Goal: Task Accomplishment & Management: Complete application form

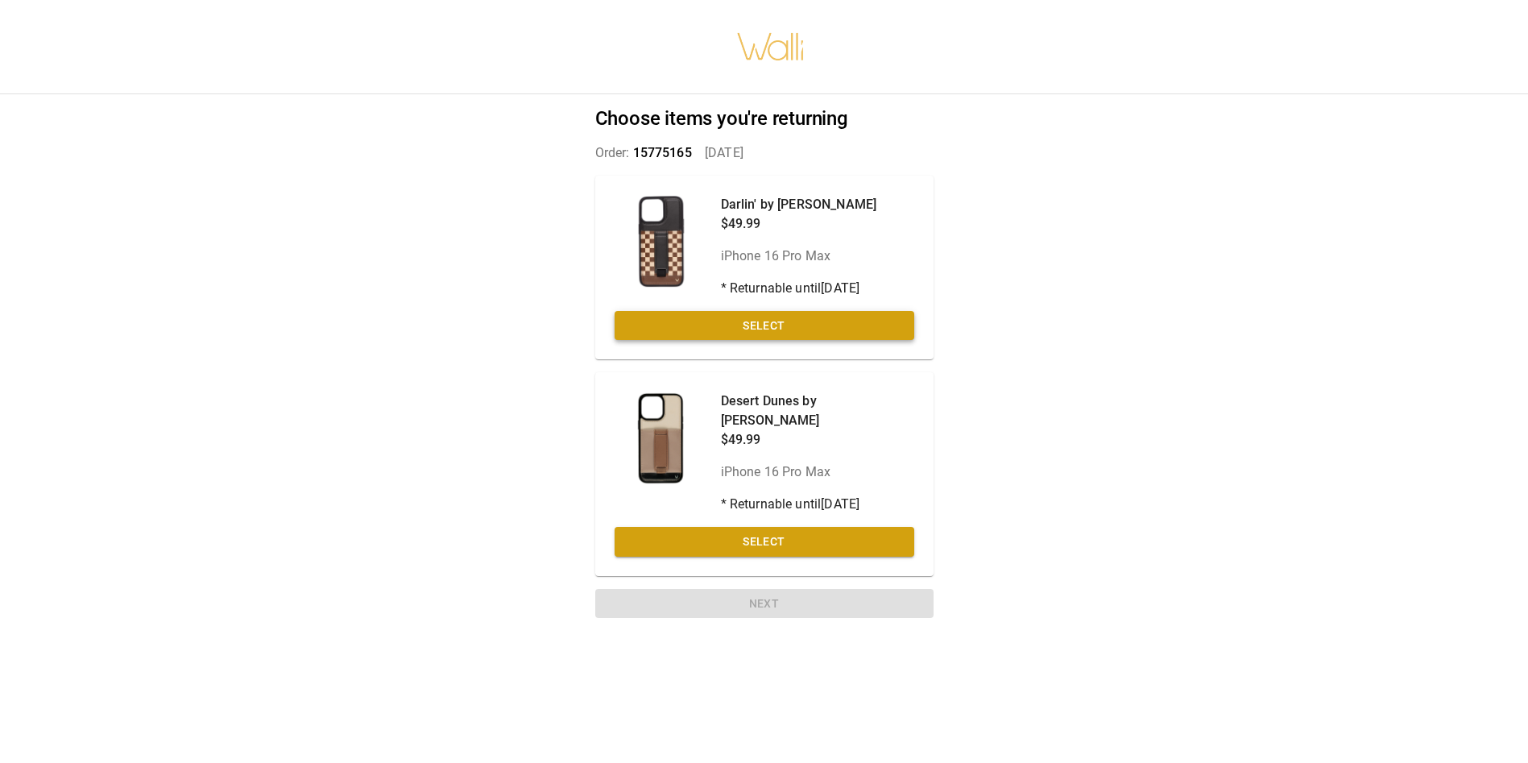
click at [788, 317] on button "Select" at bounding box center [764, 326] width 300 height 30
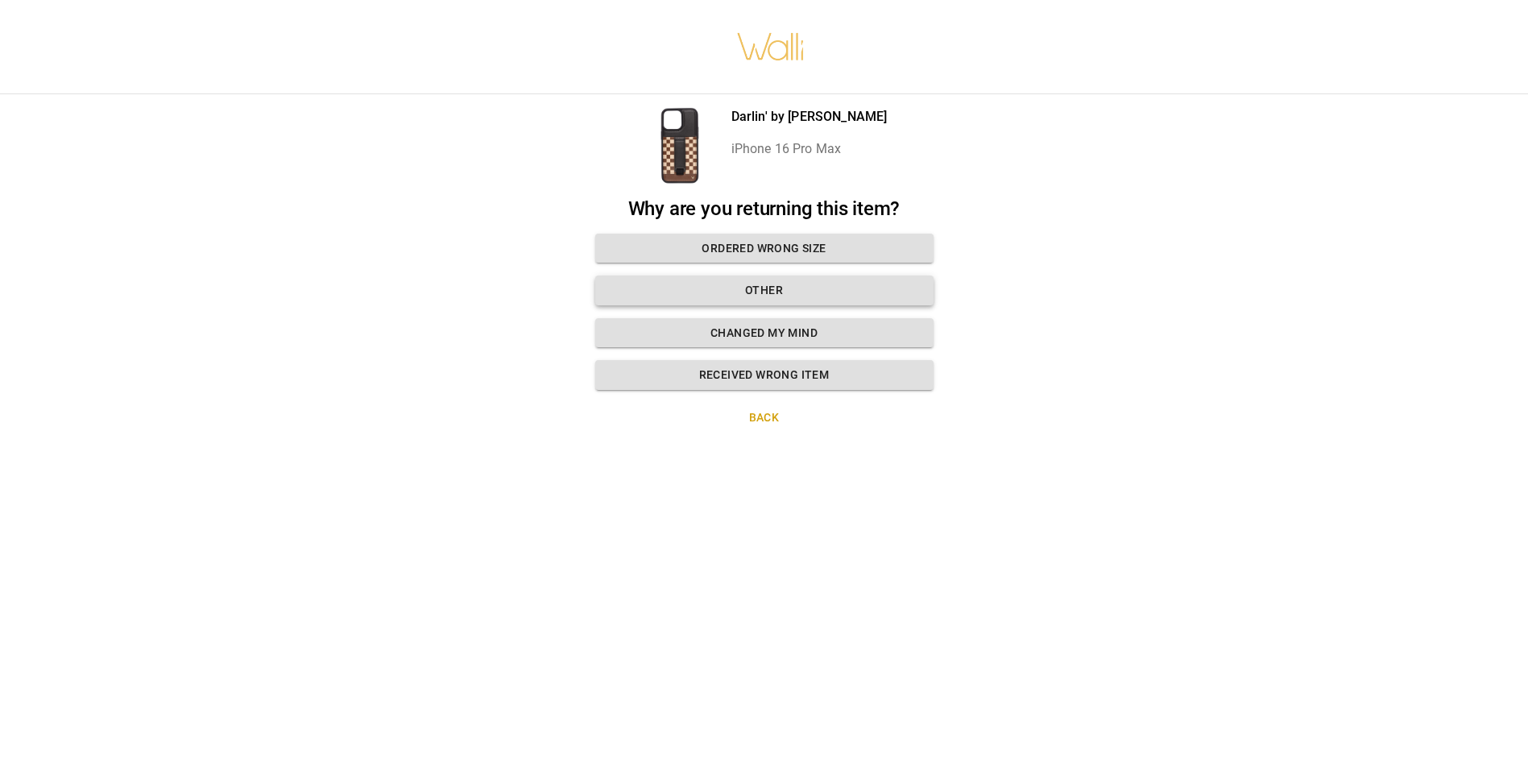
click at [775, 281] on button "Other" at bounding box center [764, 290] width 338 height 30
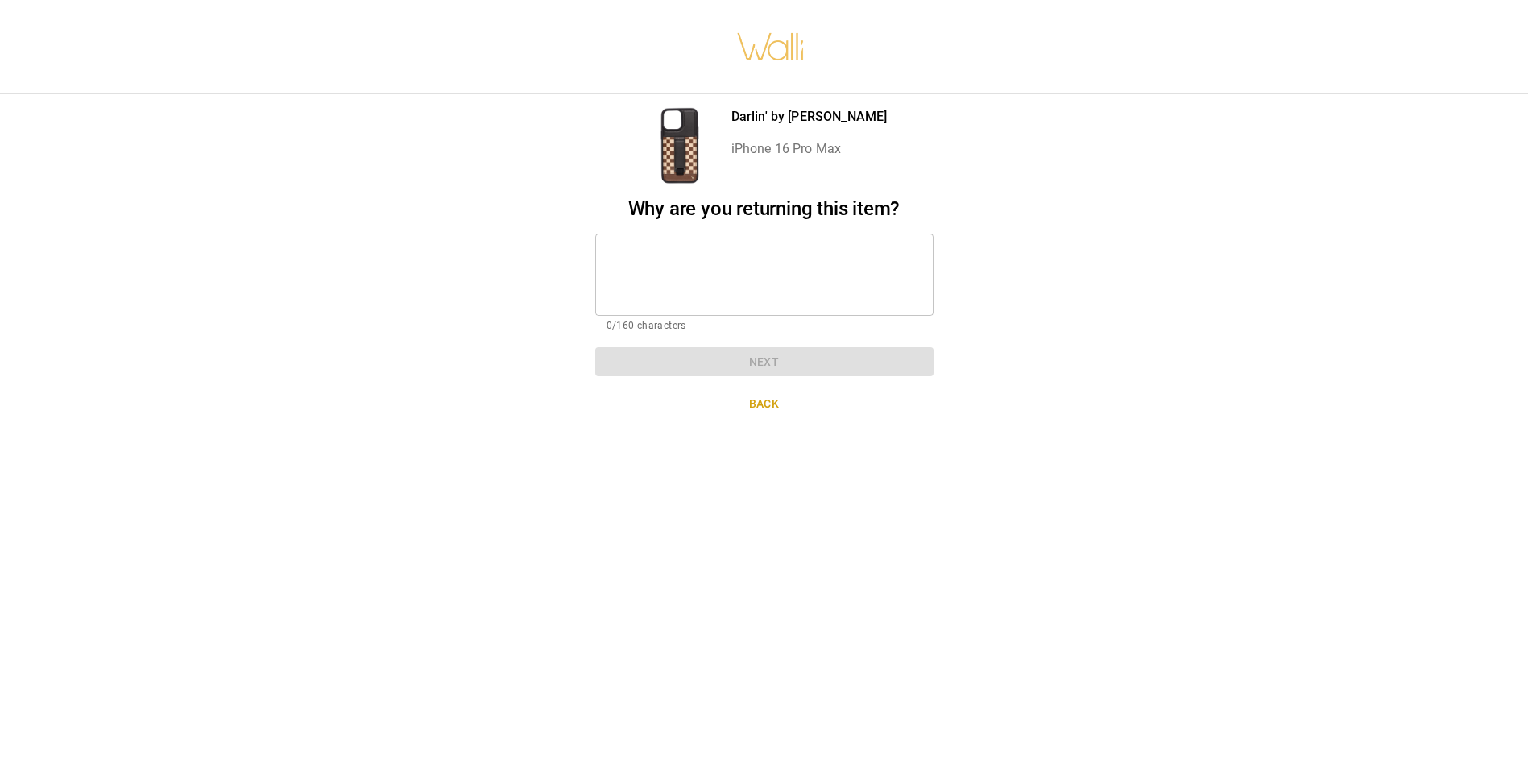
click at [662, 267] on textarea at bounding box center [764, 274] width 316 height 56
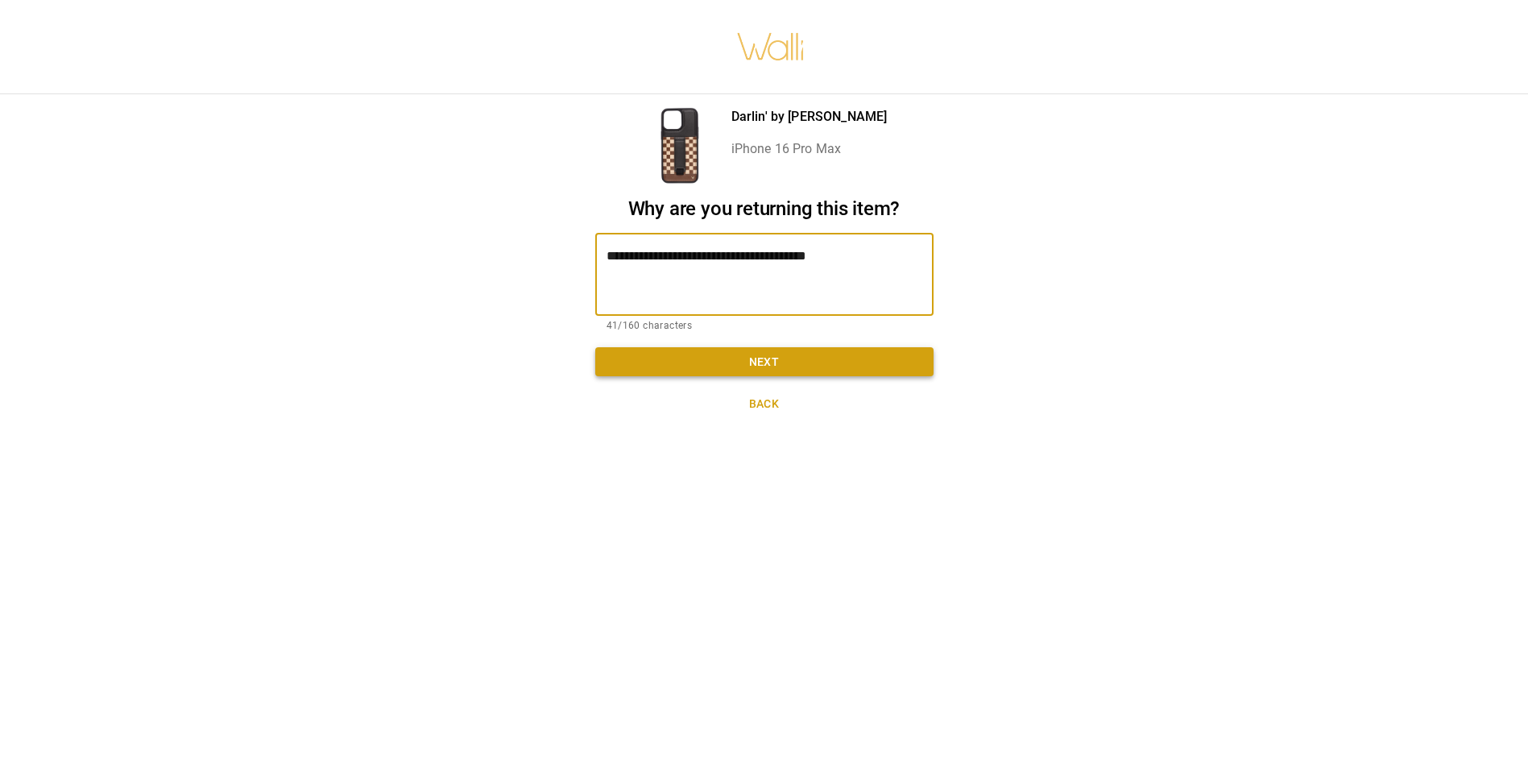
type textarea "**********"
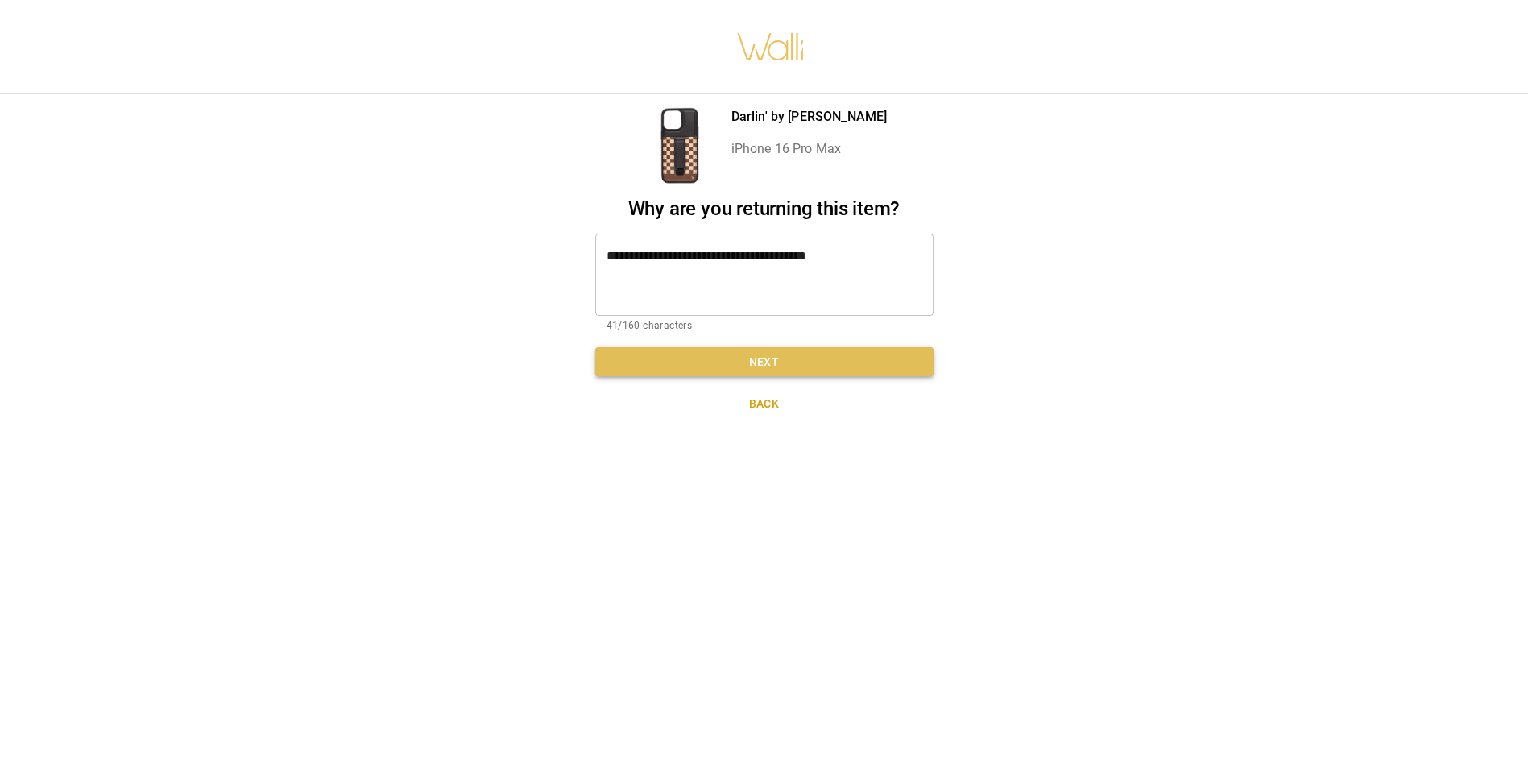
click at [746, 362] on button "Next" at bounding box center [764, 362] width 338 height 30
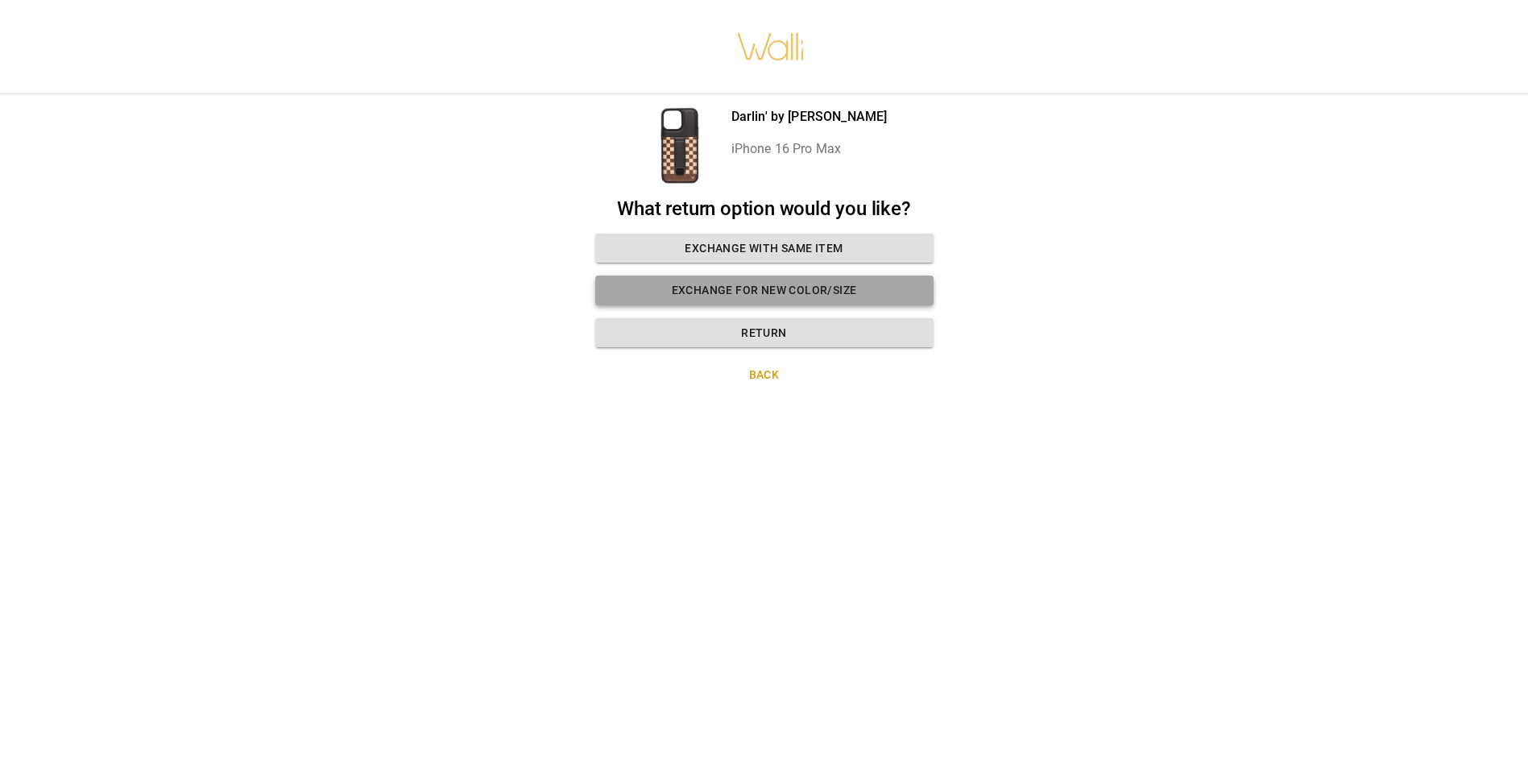
click at [787, 289] on button "Exchange for new color/size" at bounding box center [764, 290] width 338 height 30
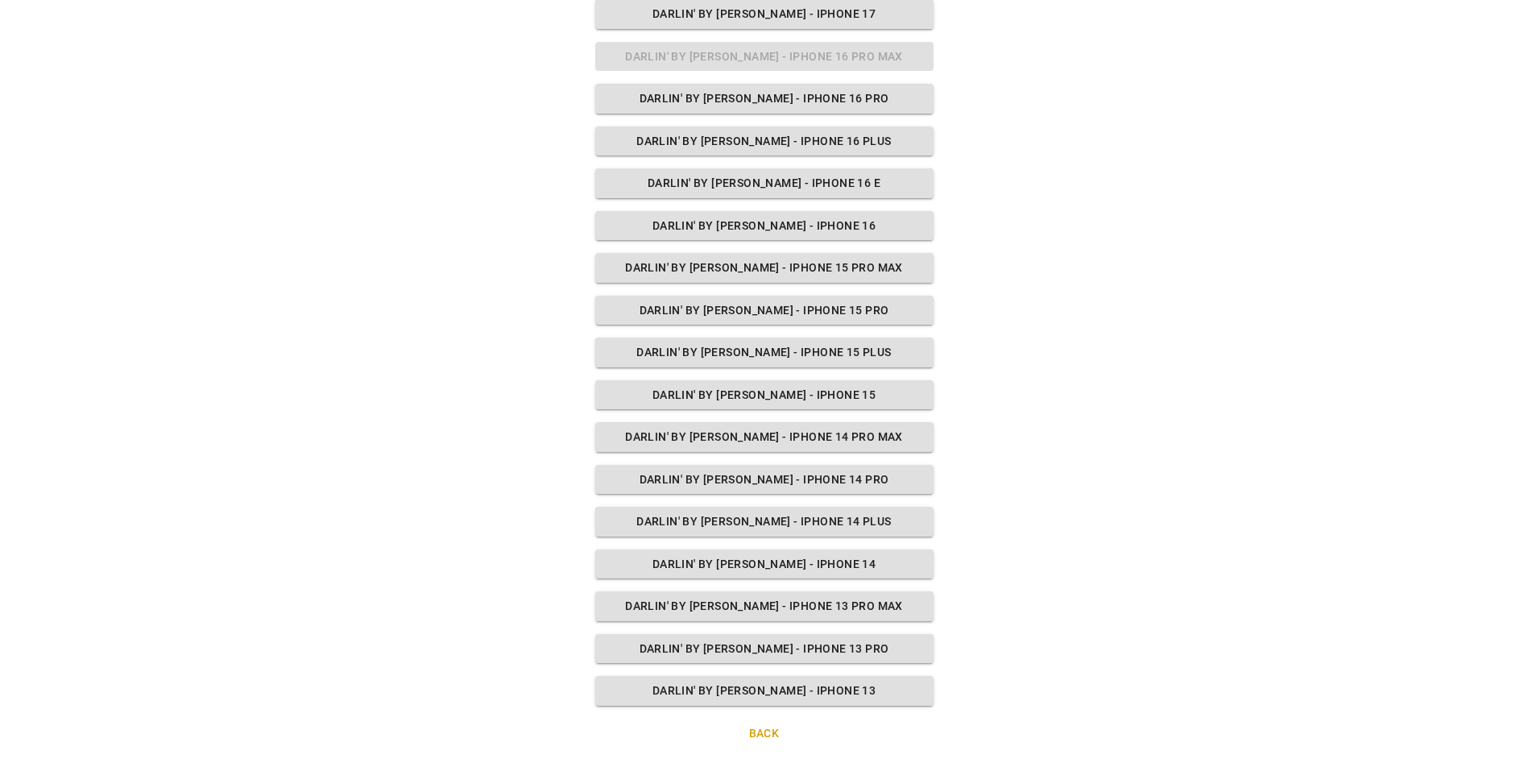
scroll to position [353, 0]
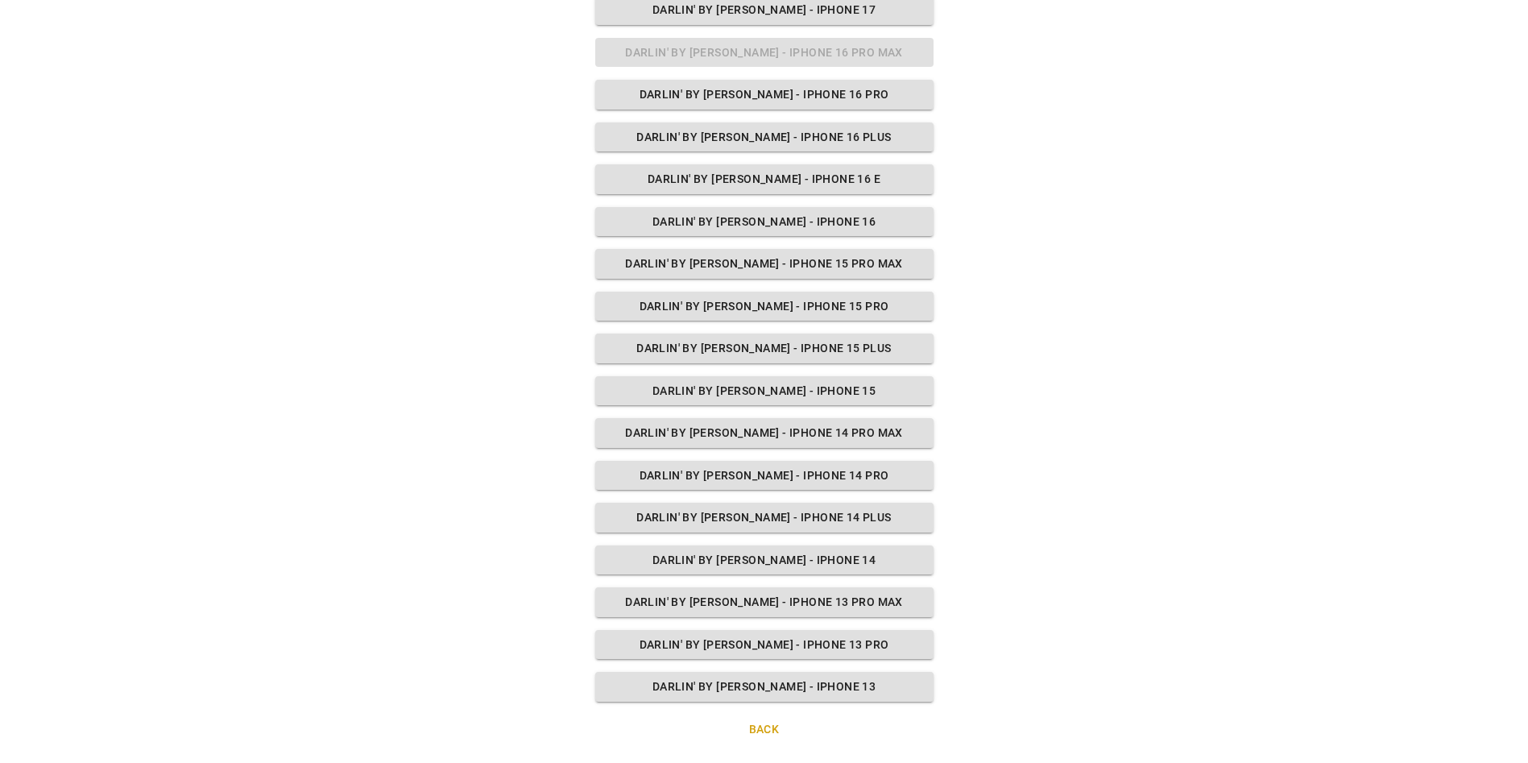
click at [754, 730] on button "Back" at bounding box center [764, 729] width 338 height 30
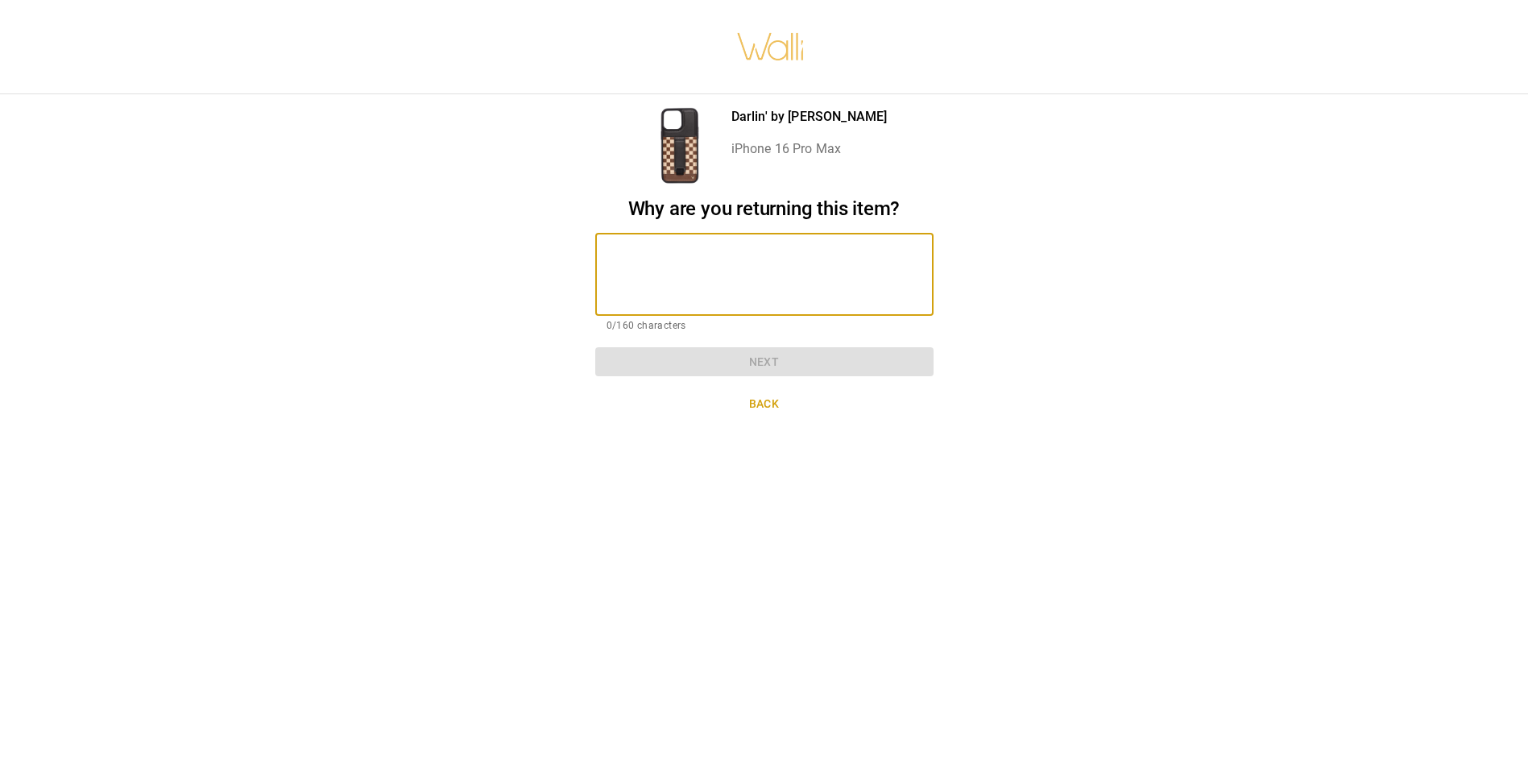
click at [726, 258] on textarea at bounding box center [764, 274] width 316 height 56
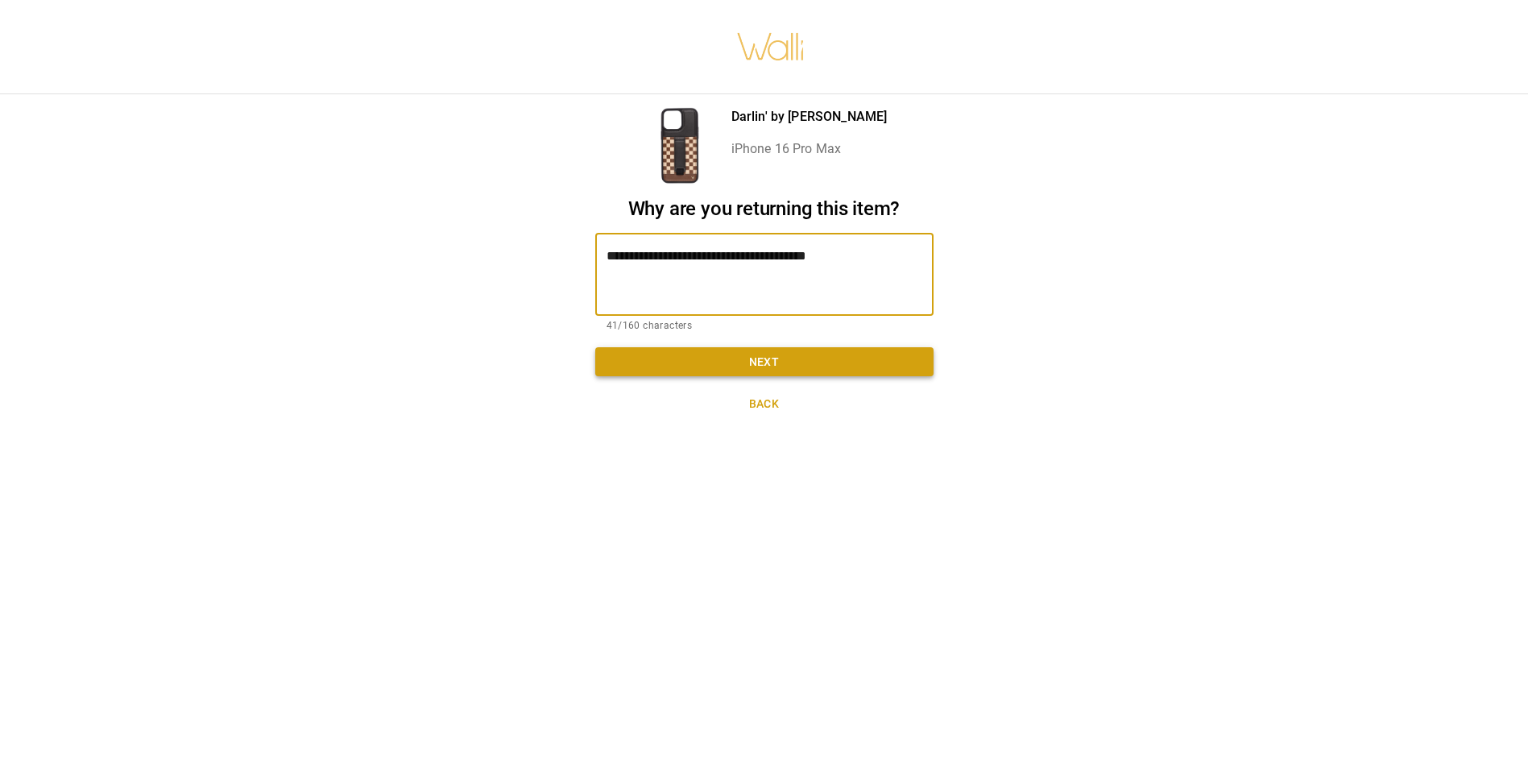
type textarea "**********"
click at [775, 367] on button "Next" at bounding box center [764, 362] width 338 height 30
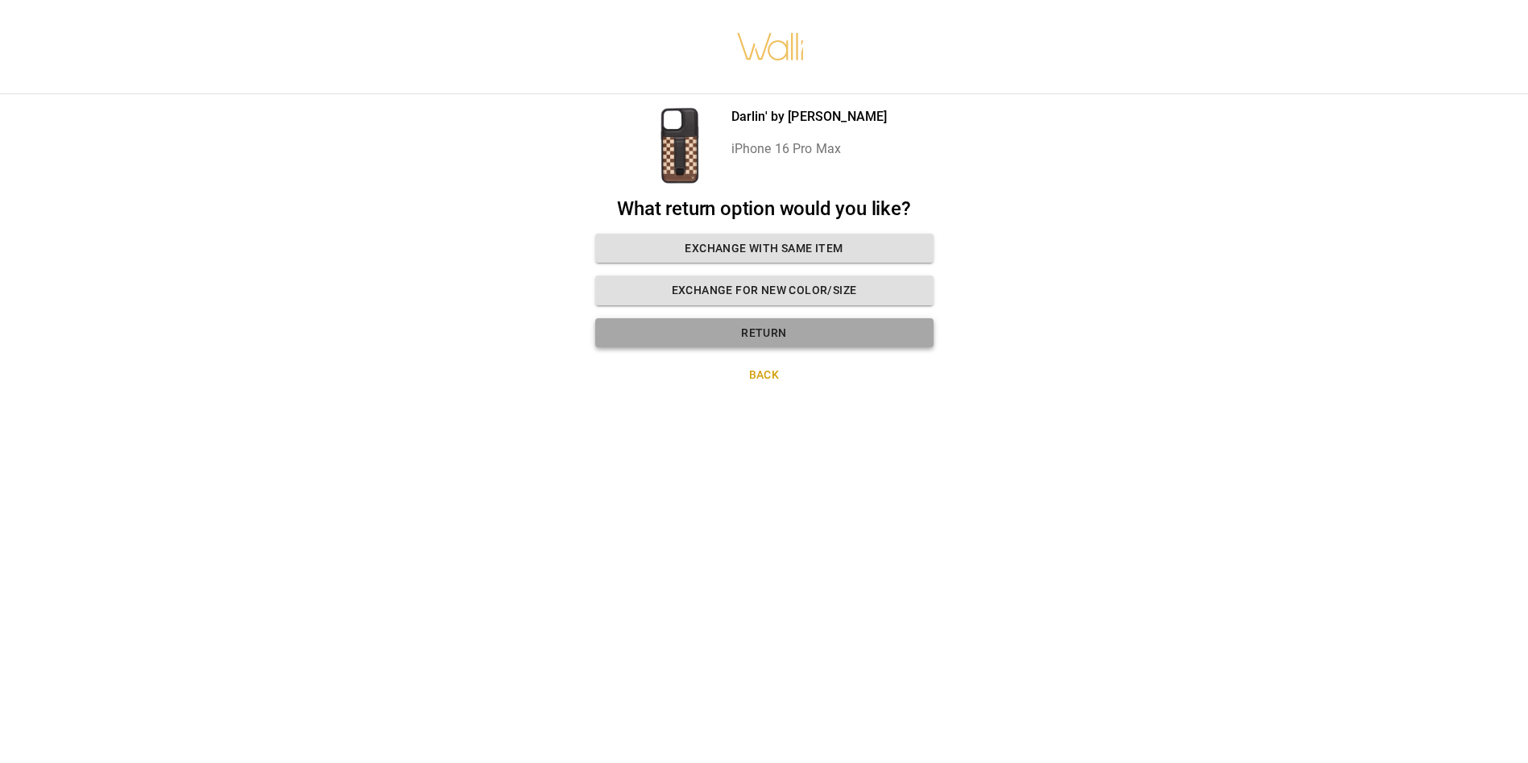
click at [706, 328] on button "Return" at bounding box center [764, 333] width 338 height 30
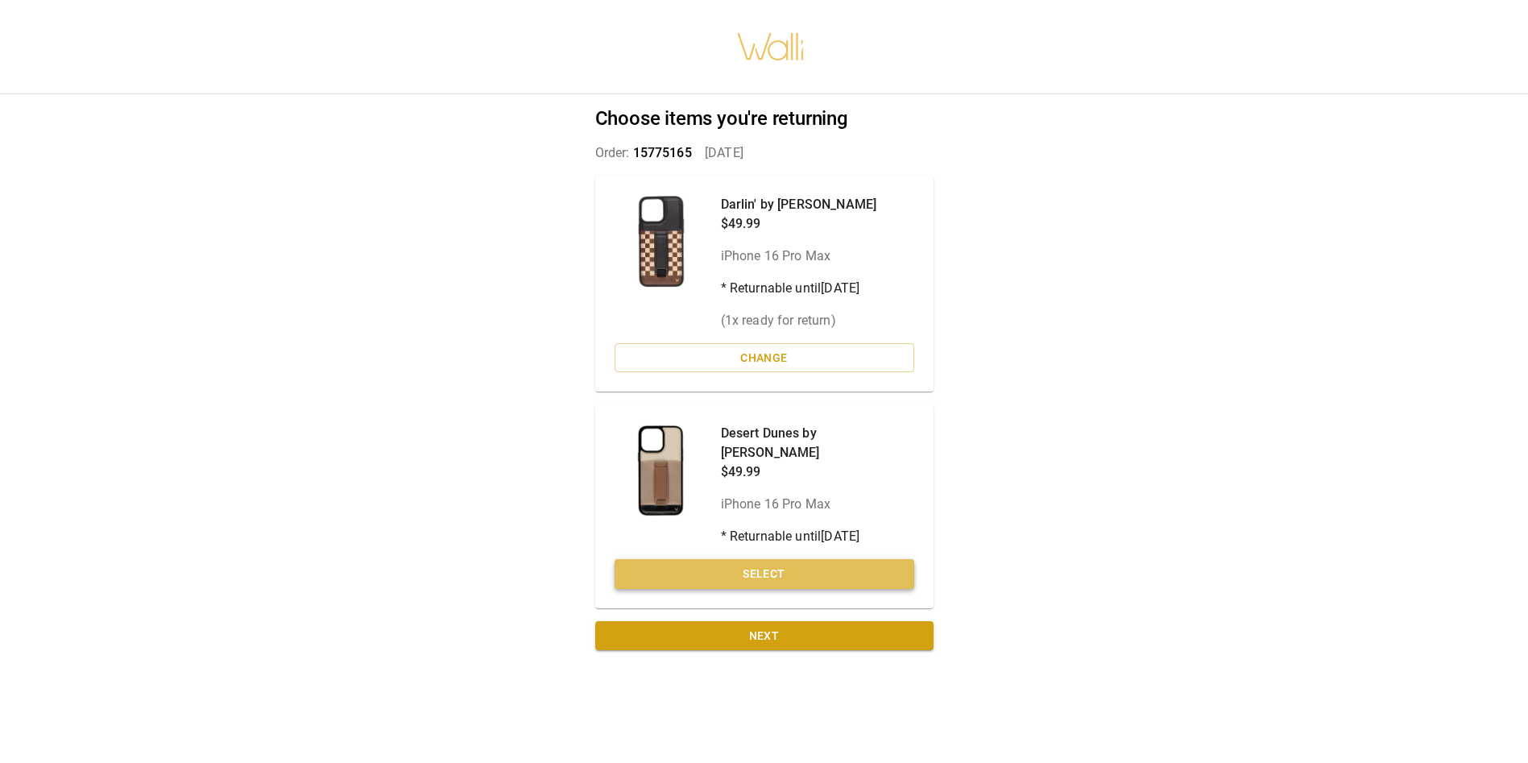
click at [763, 559] on button "Select" at bounding box center [764, 574] width 300 height 30
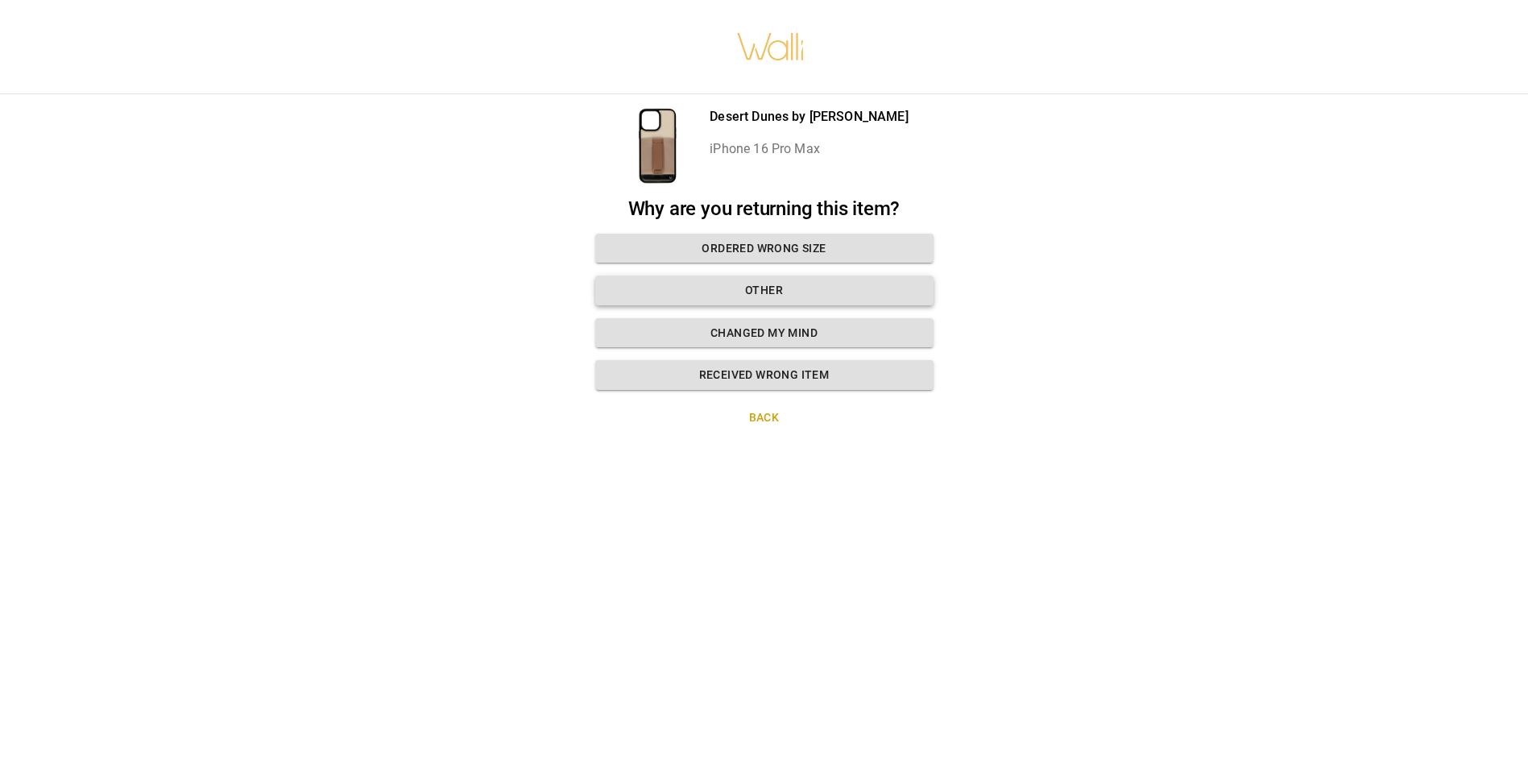
click at [780, 293] on button "Other" at bounding box center [764, 290] width 338 height 30
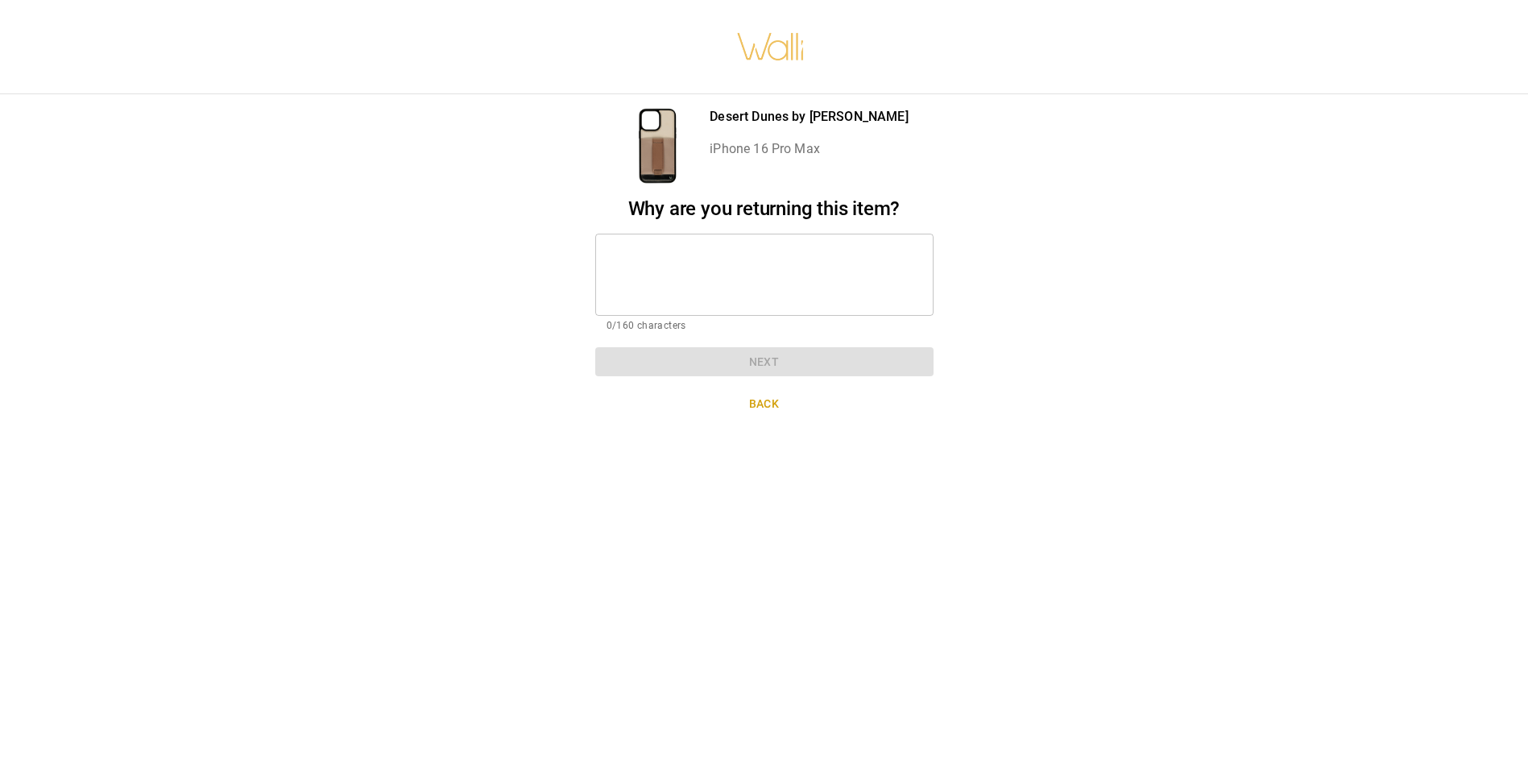
click at [734, 280] on textarea at bounding box center [764, 274] width 316 height 56
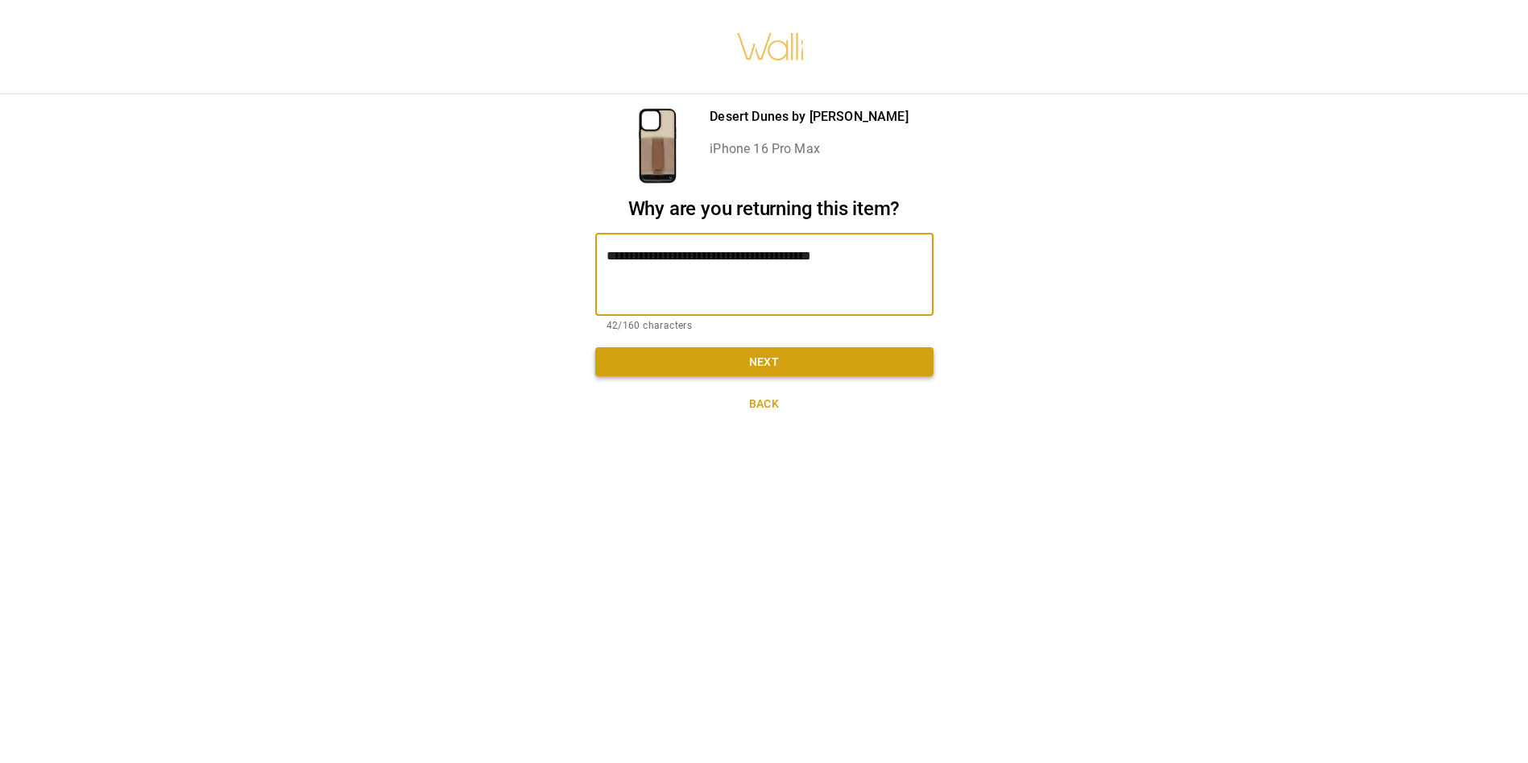
type textarea "**********"
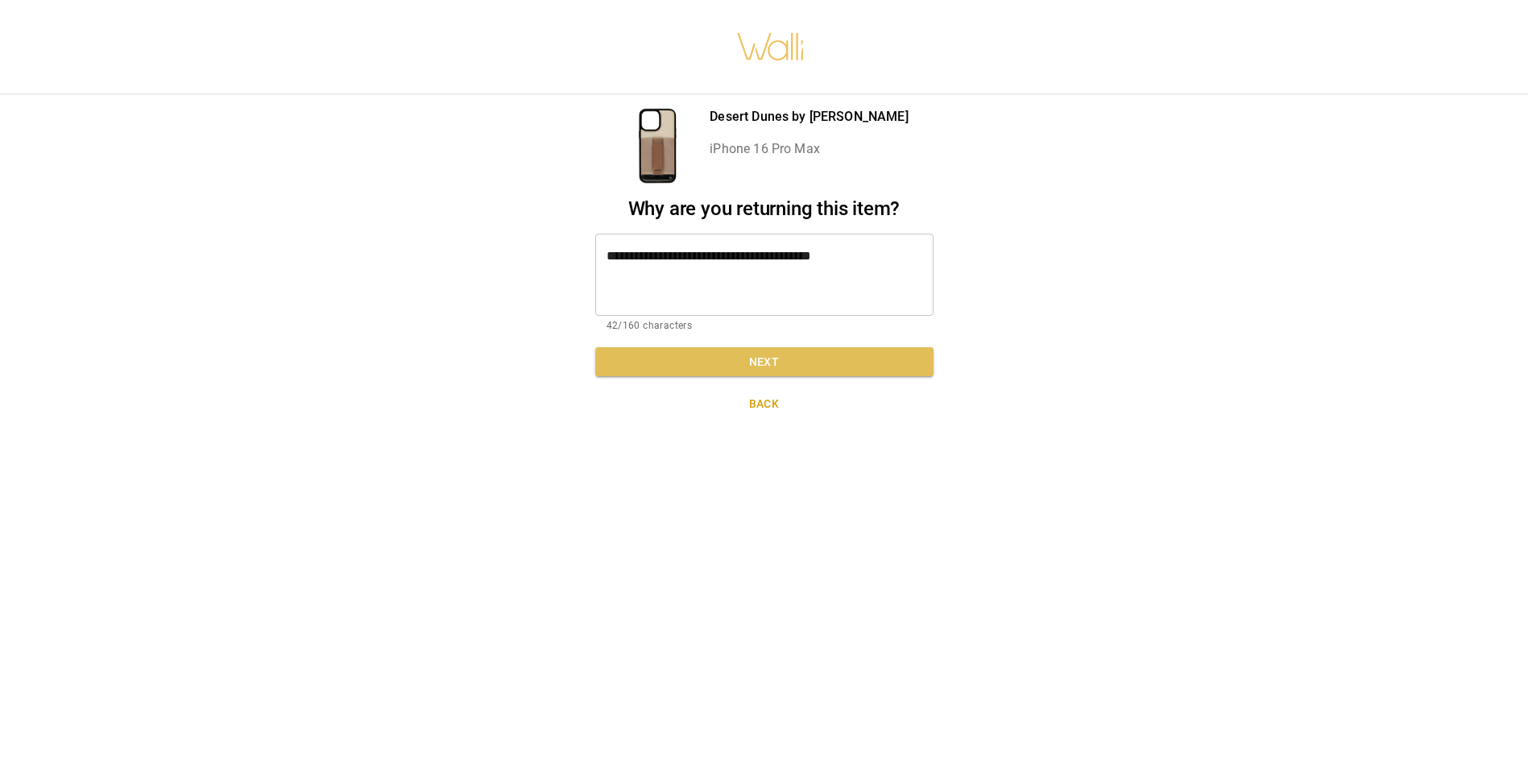
drag, startPoint x: 730, startPoint y: 350, endPoint x: 744, endPoint y: 341, distance: 17.4
click at [734, 345] on div "**********" at bounding box center [764, 286] width 338 height 179
click at [734, 358] on button "Next" at bounding box center [764, 362] width 338 height 30
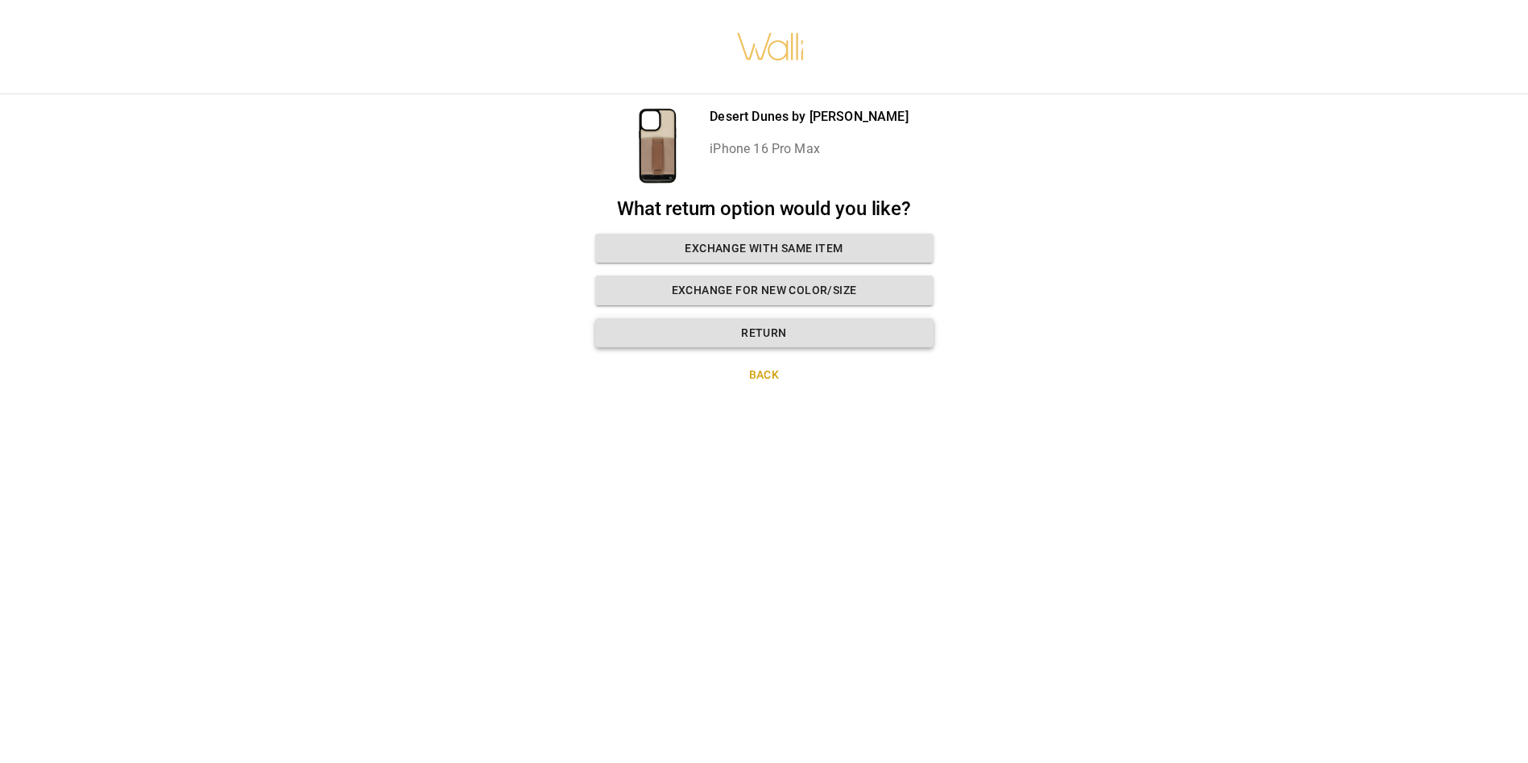
click at [771, 334] on button "Return" at bounding box center [764, 333] width 338 height 30
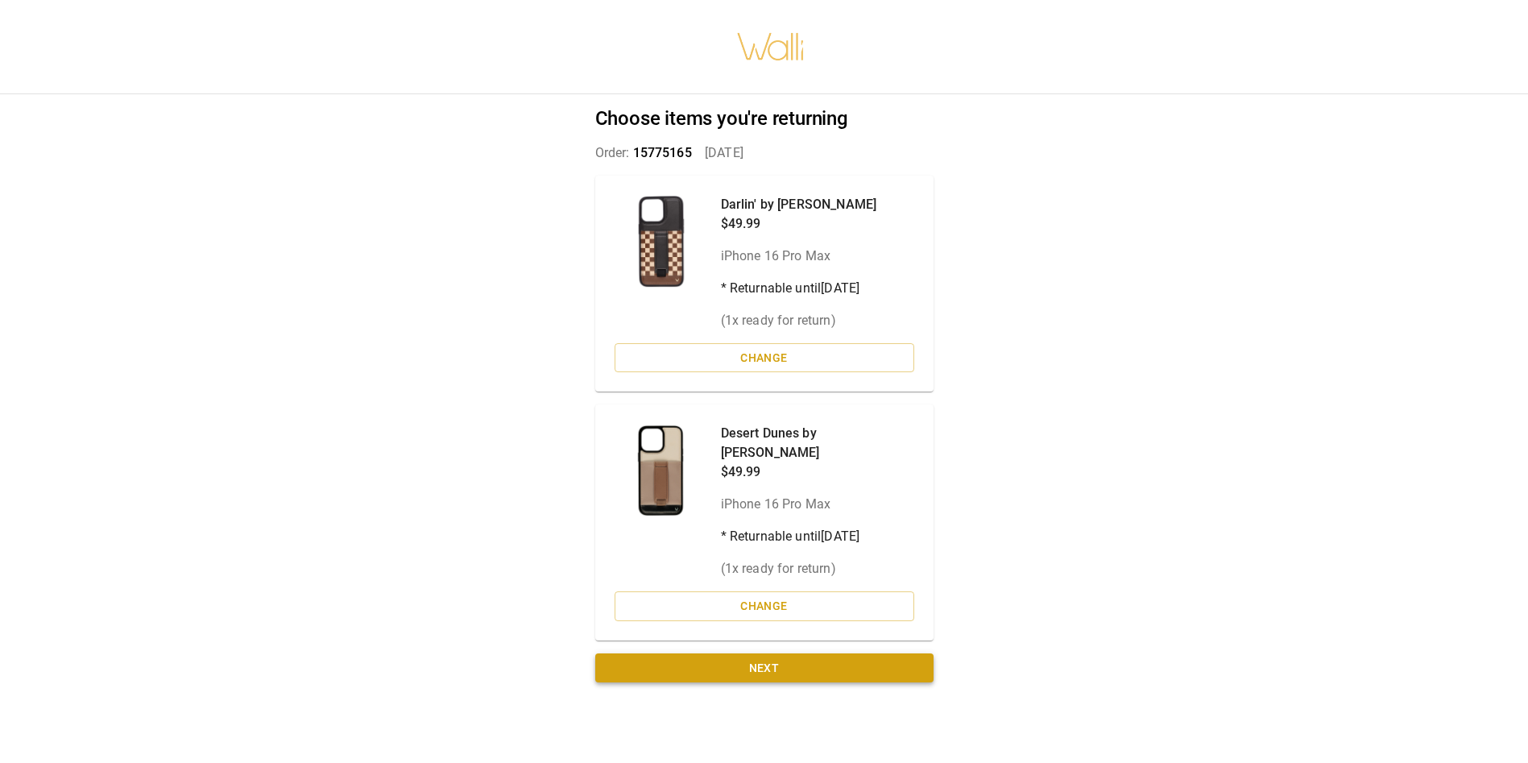
click at [785, 653] on button "Next" at bounding box center [764, 668] width 338 height 30
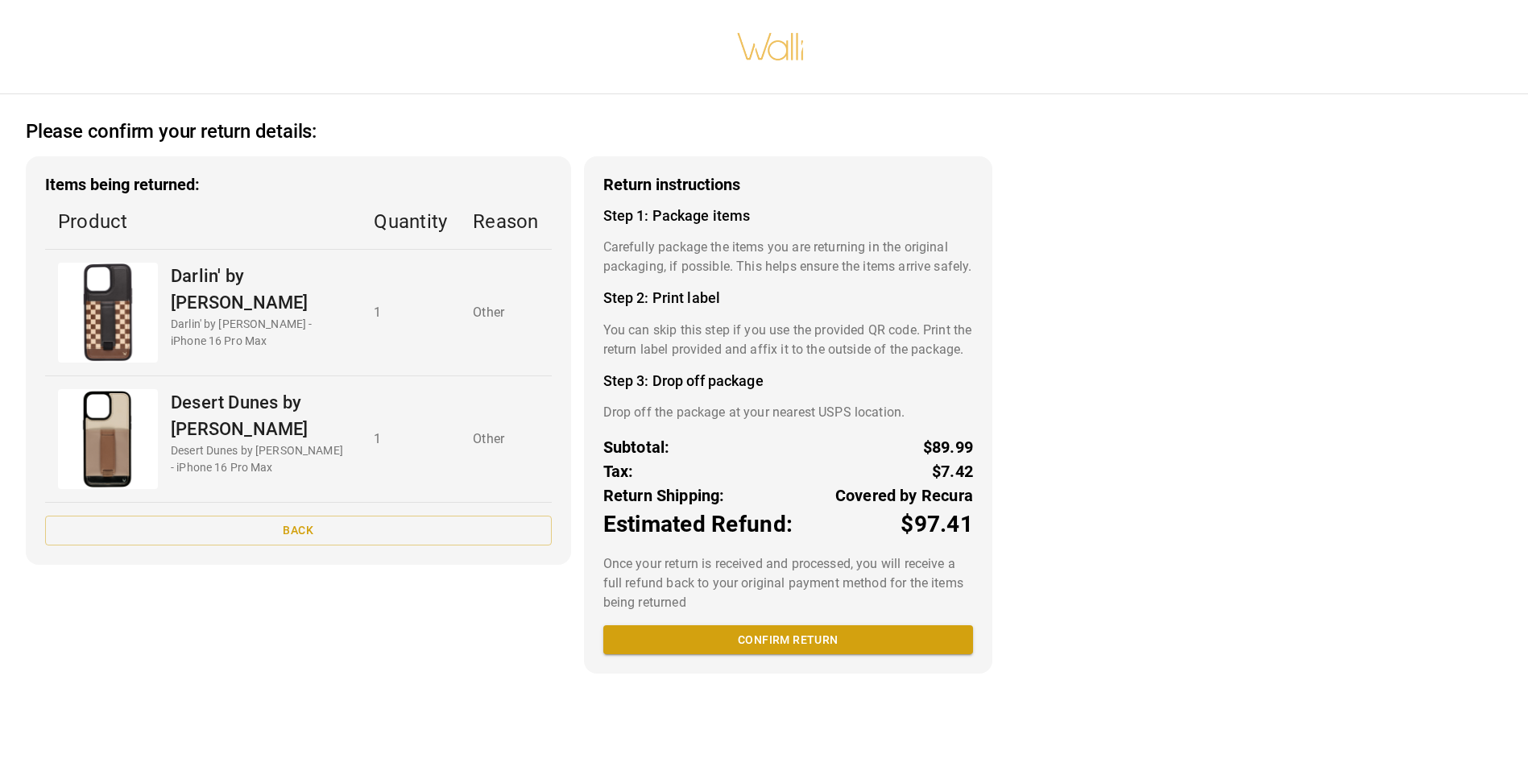
scroll to position [12, 0]
click at [775, 655] on button "Confirm return" at bounding box center [788, 640] width 370 height 30
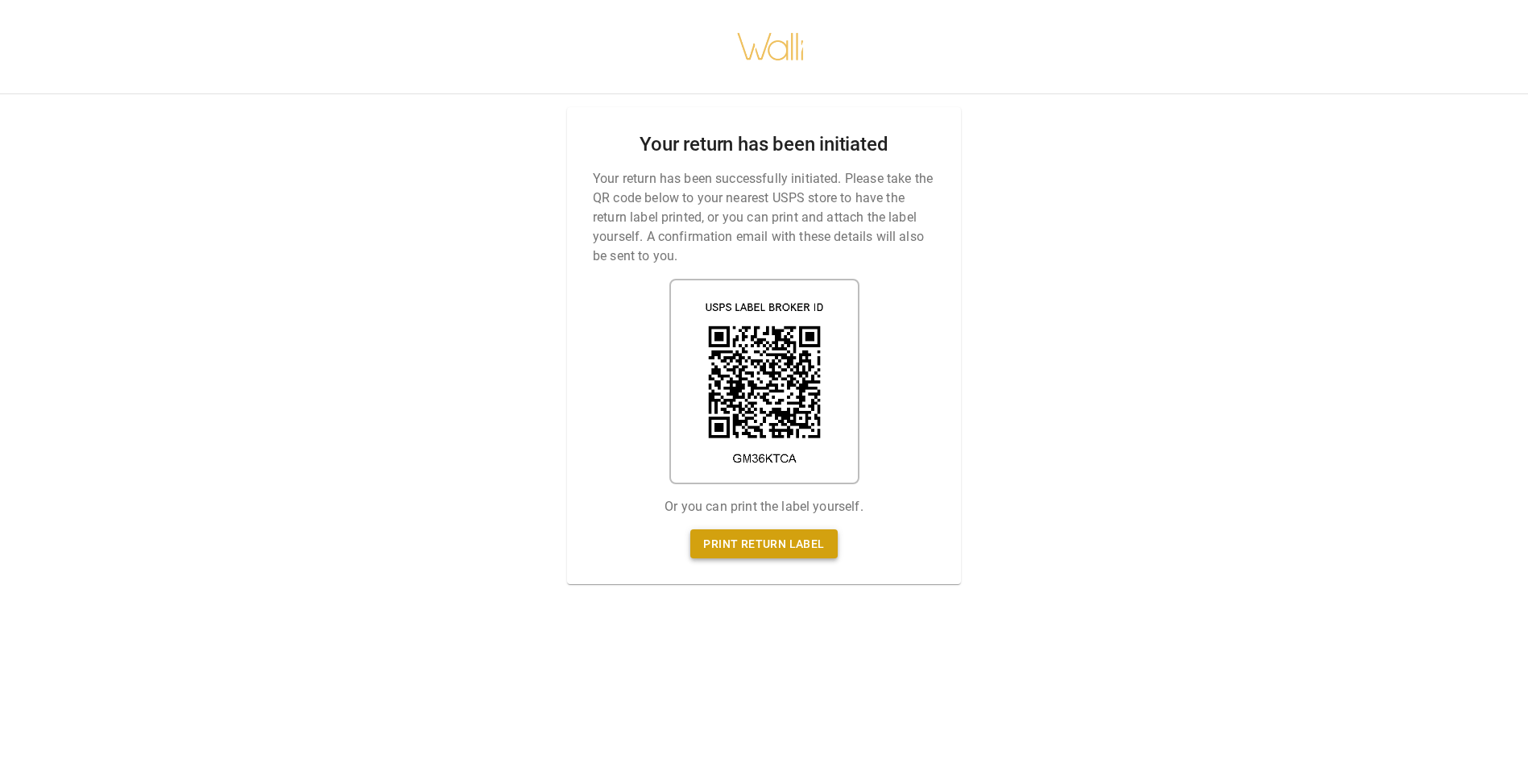
click at [769, 536] on link "Print return label" at bounding box center [763, 544] width 147 height 30
